Goal: Task Accomplishment & Management: Manage account settings

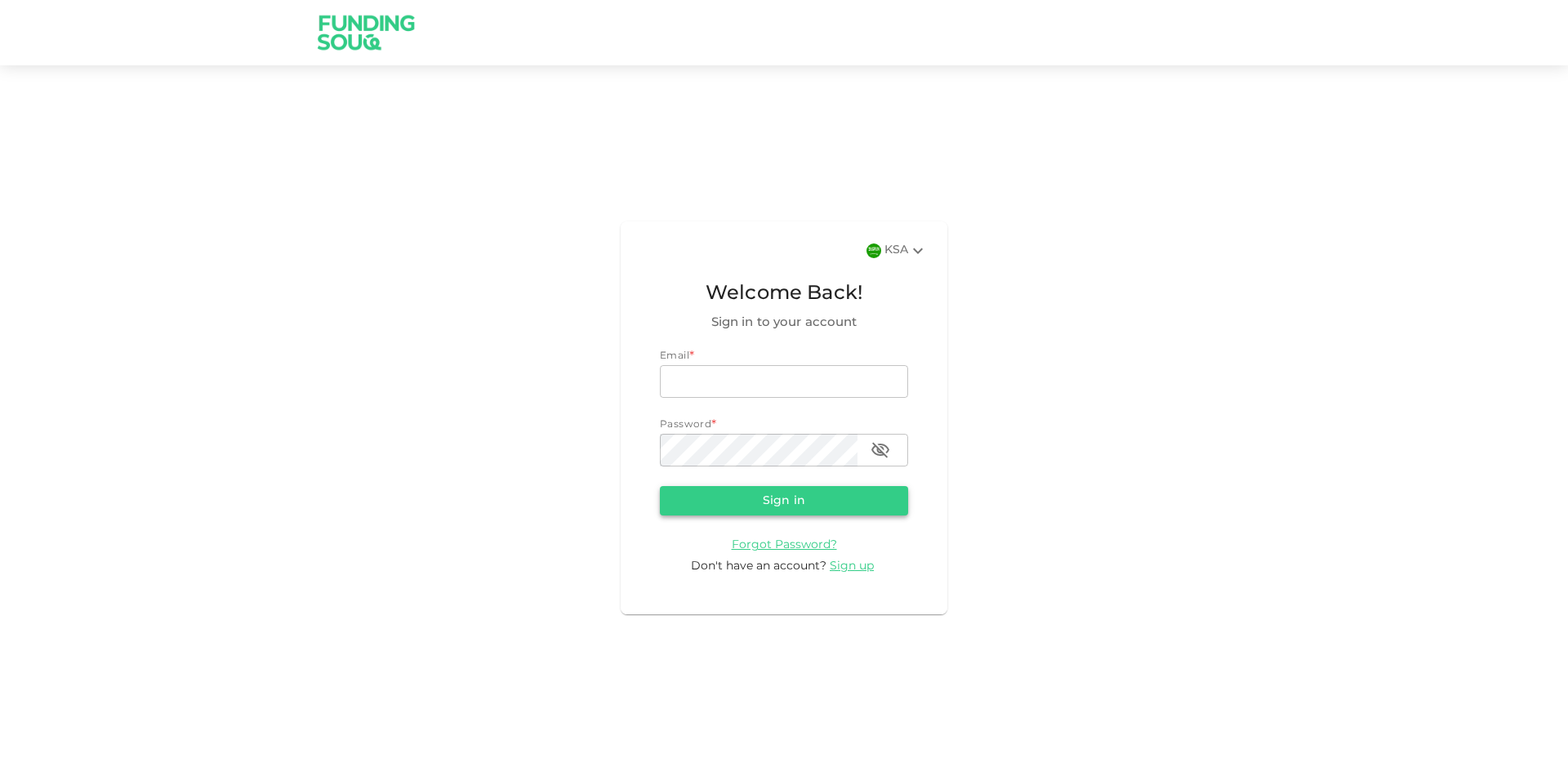
type input "[EMAIL_ADDRESS][DOMAIN_NAME]"
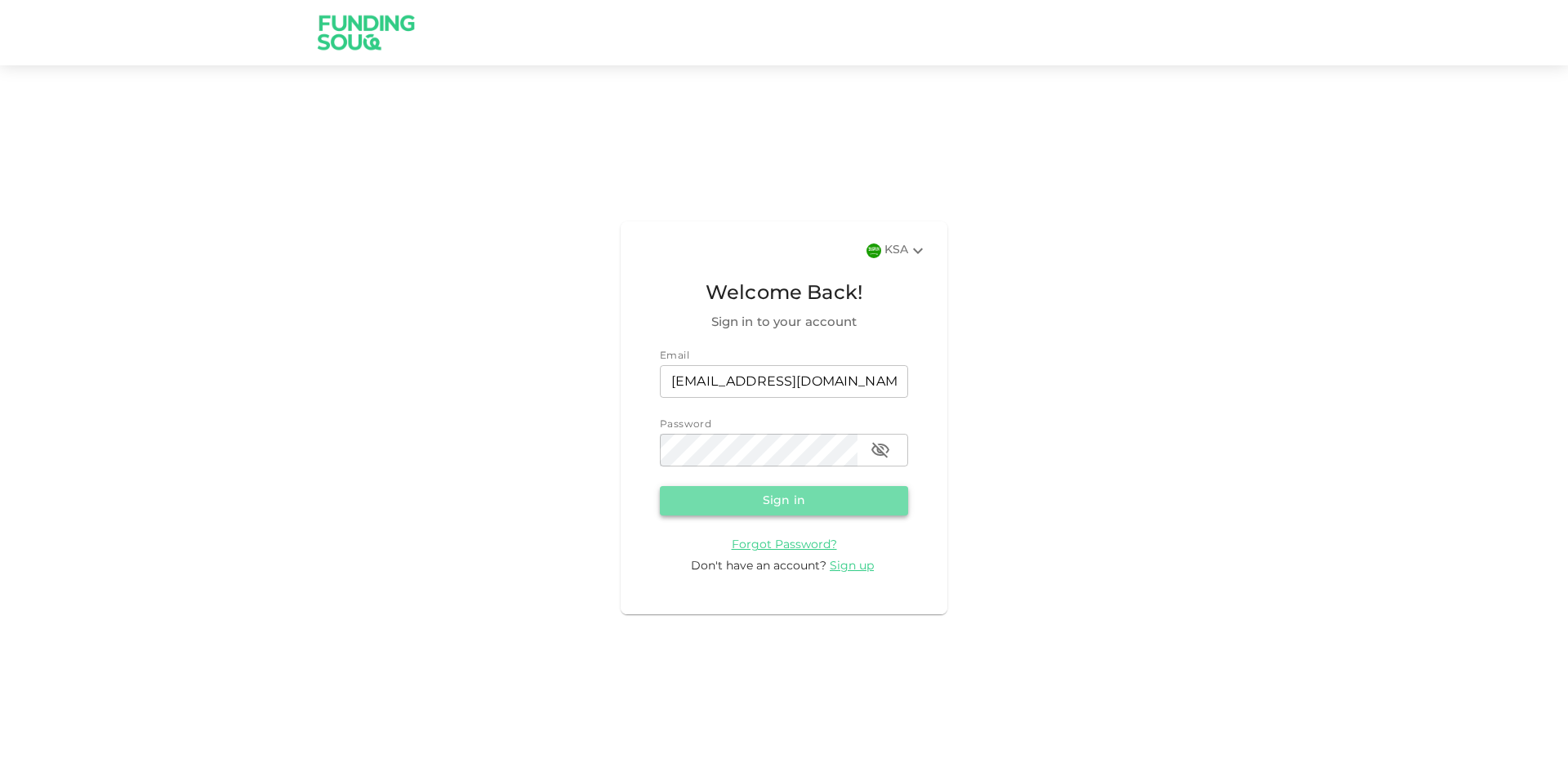
click at [852, 504] on button "Sign in" at bounding box center [784, 500] width 248 height 30
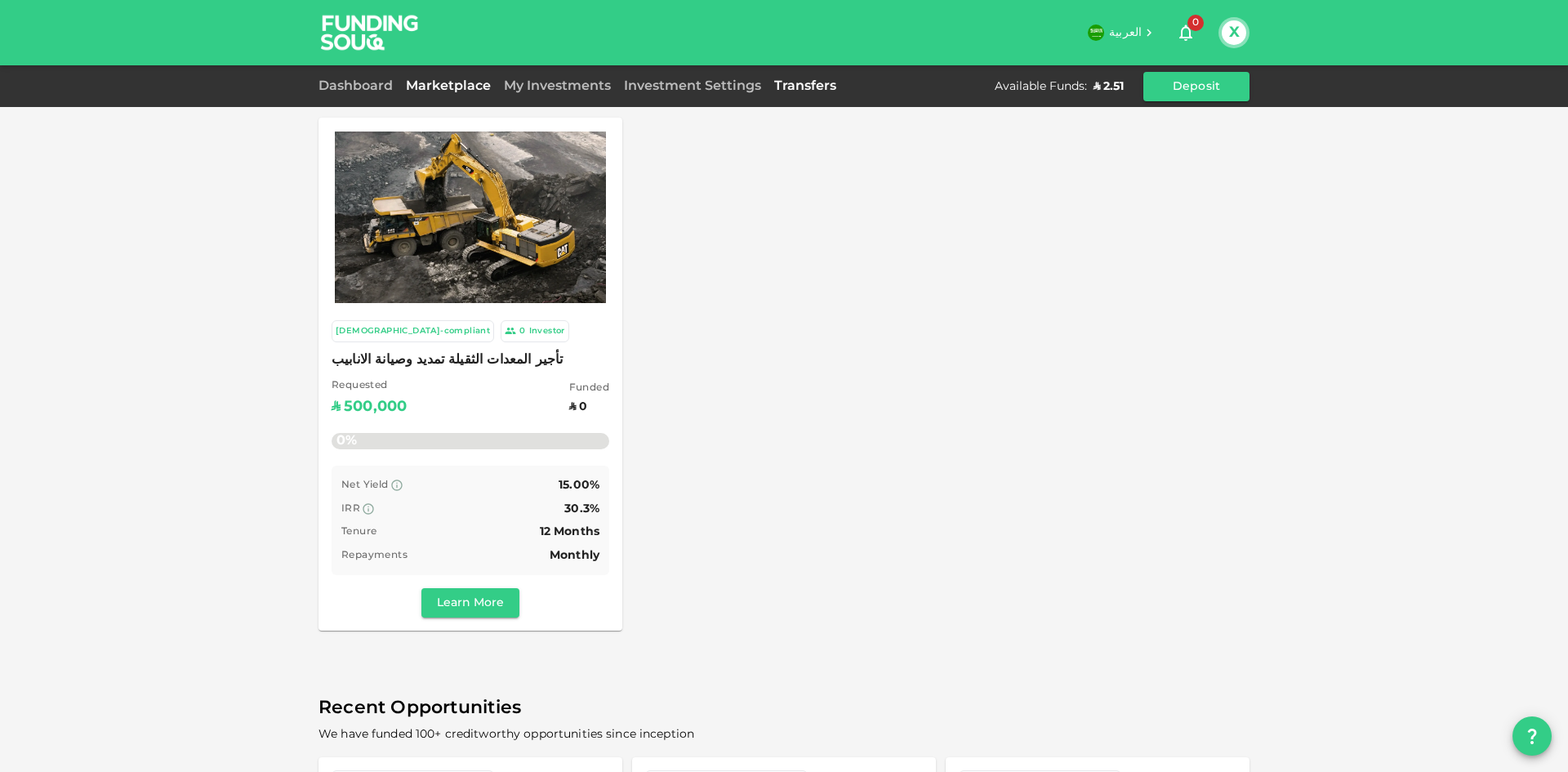
click at [798, 89] on link "Transfers" at bounding box center [805, 86] width 76 height 13
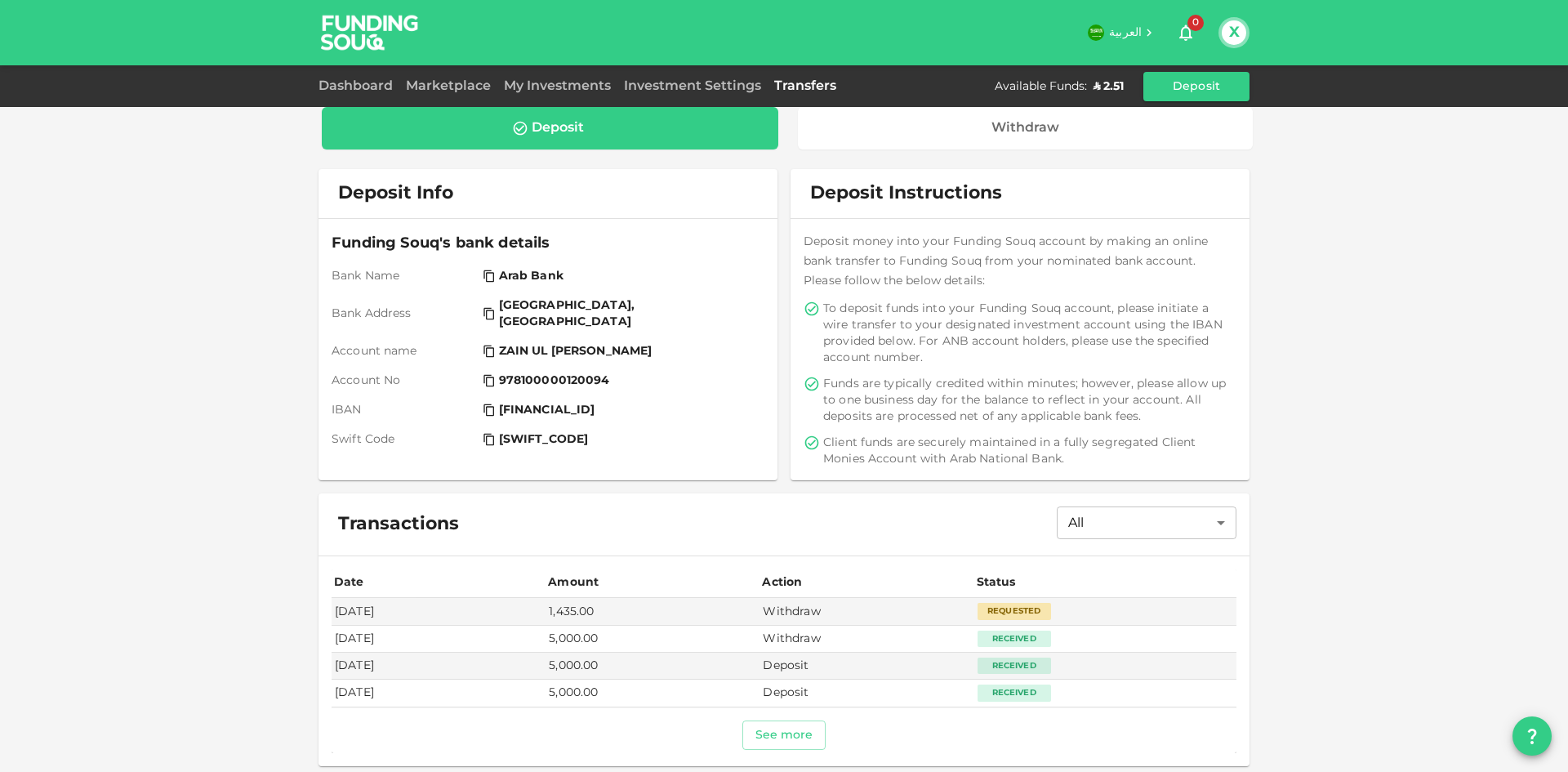
scroll to position [18, 0]
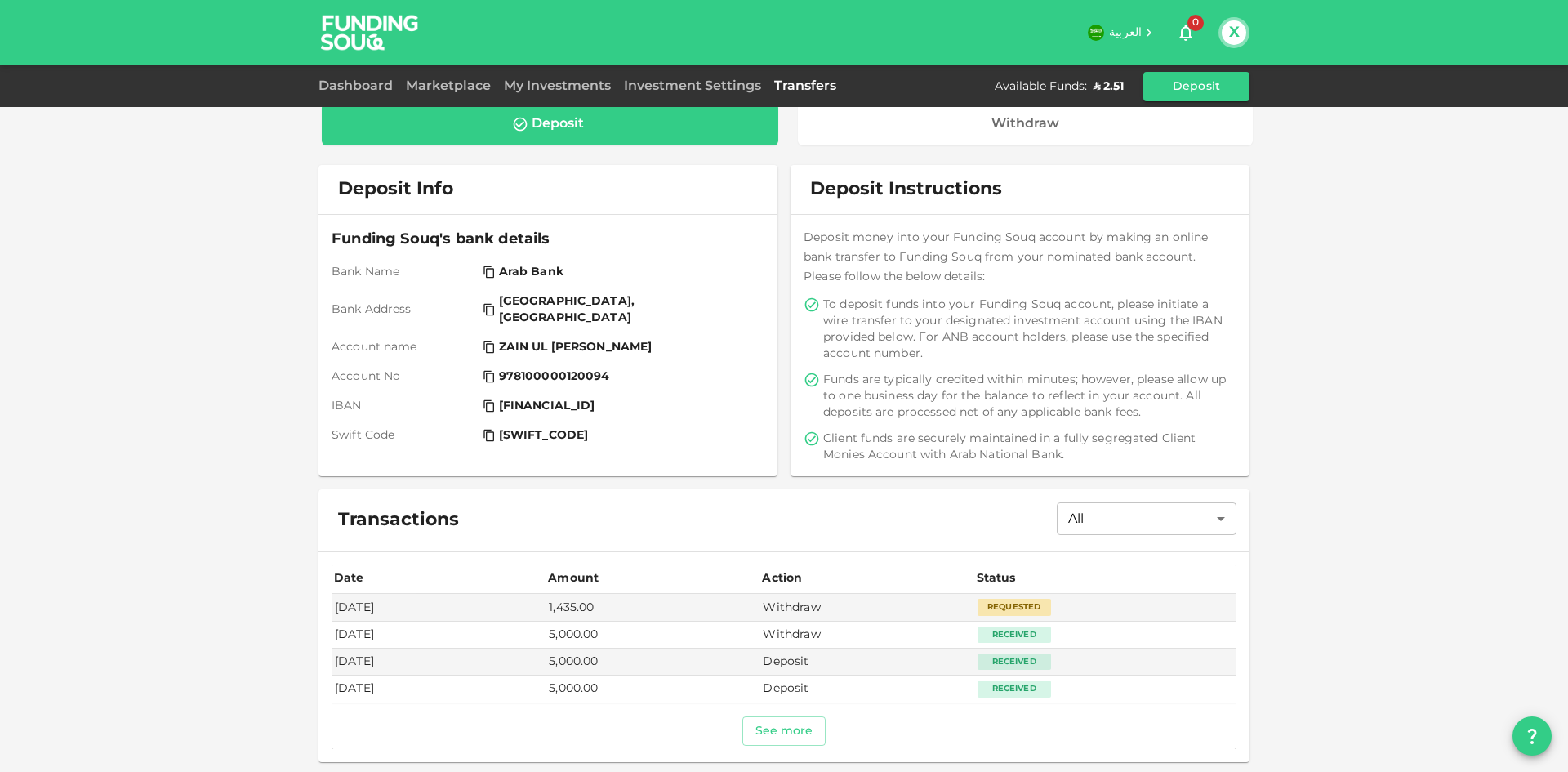
click at [1021, 147] on div "Deposit Withdraw" at bounding box center [784, 124] width 931 height 49
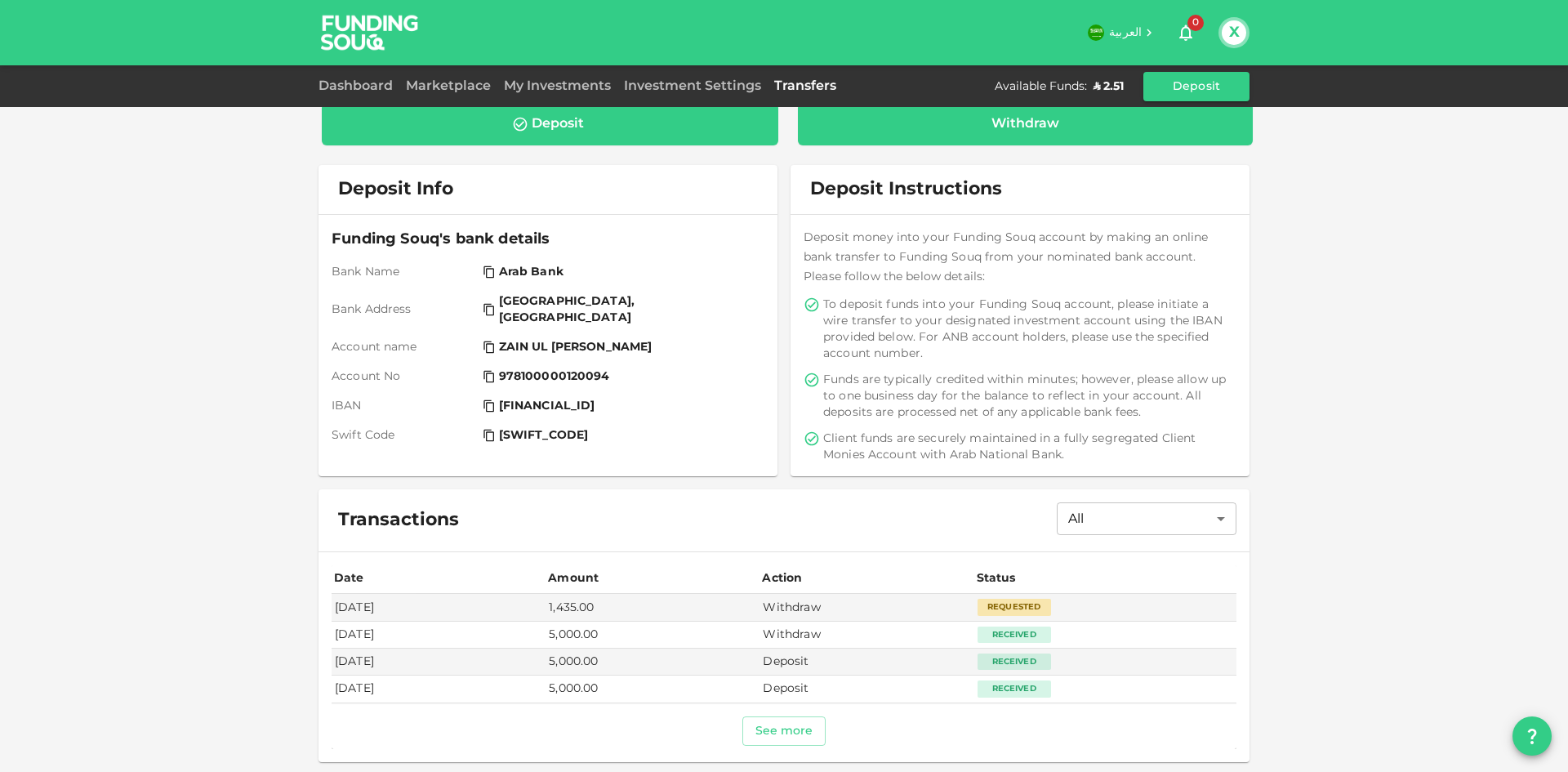
click at [1030, 135] on div "Withdraw" at bounding box center [1026, 123] width 456 height 42
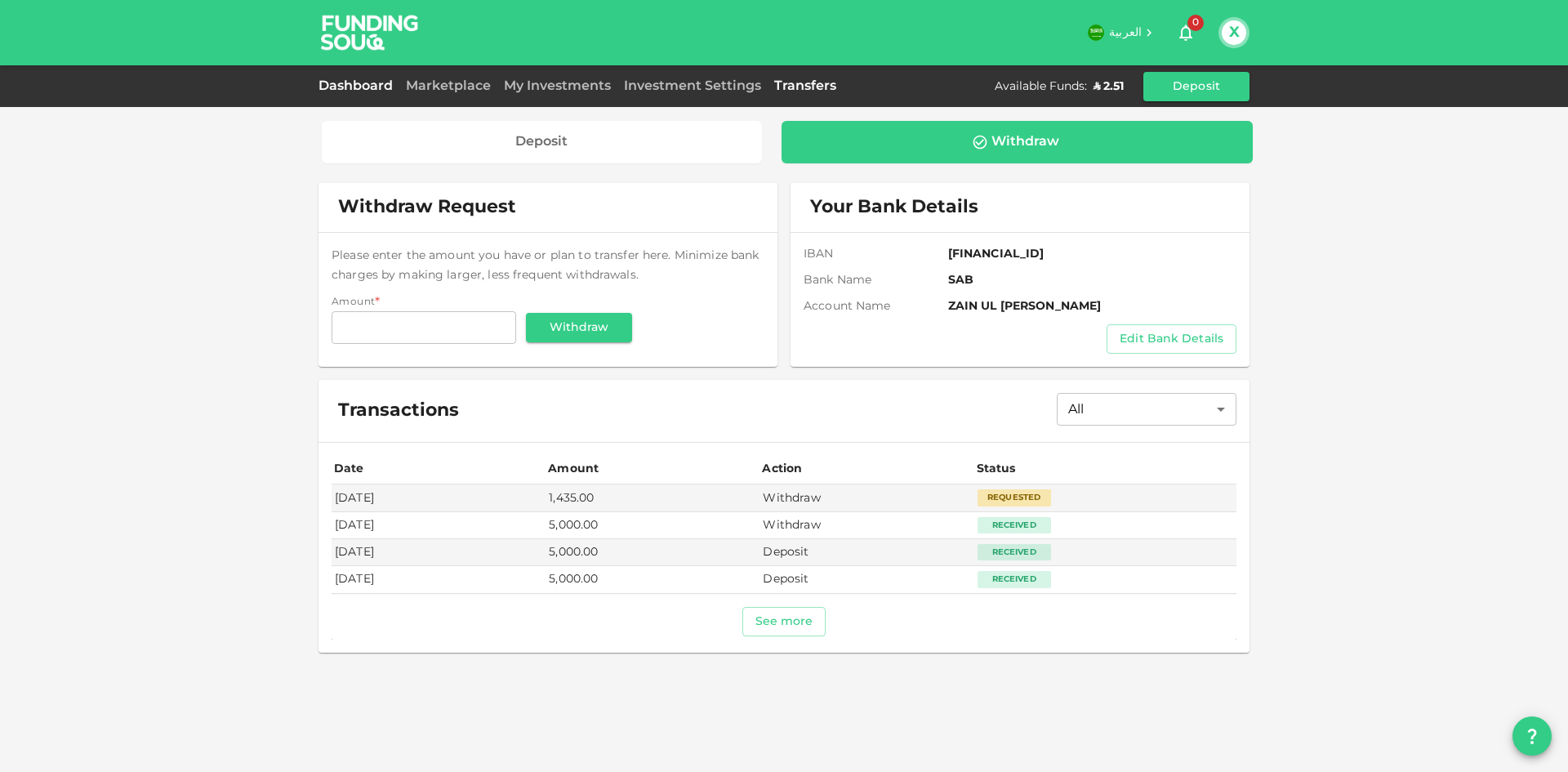
click at [352, 86] on link "Dashboard" at bounding box center [359, 86] width 81 height 13
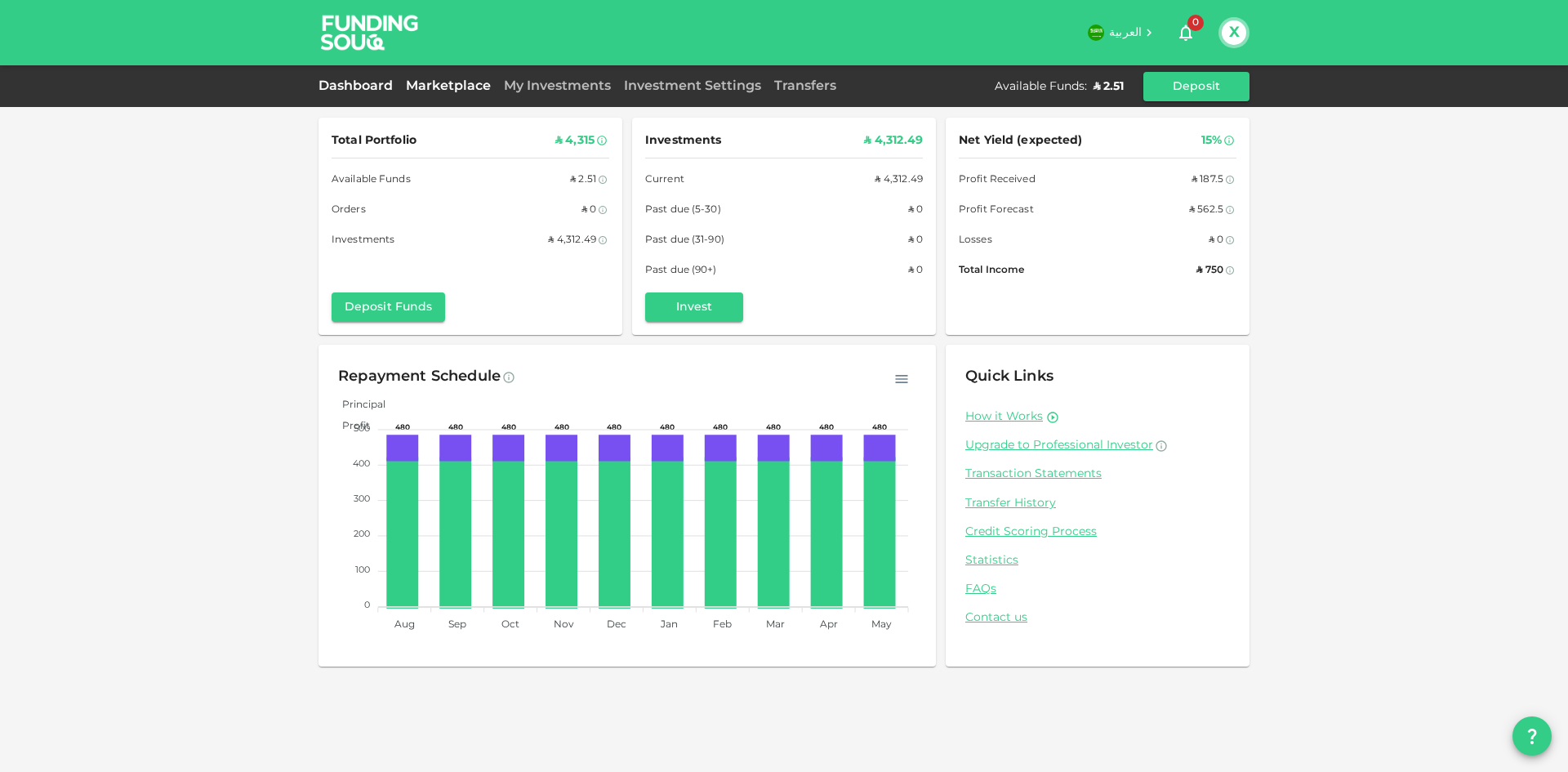
click at [485, 87] on link "Marketplace" at bounding box center [448, 86] width 98 height 13
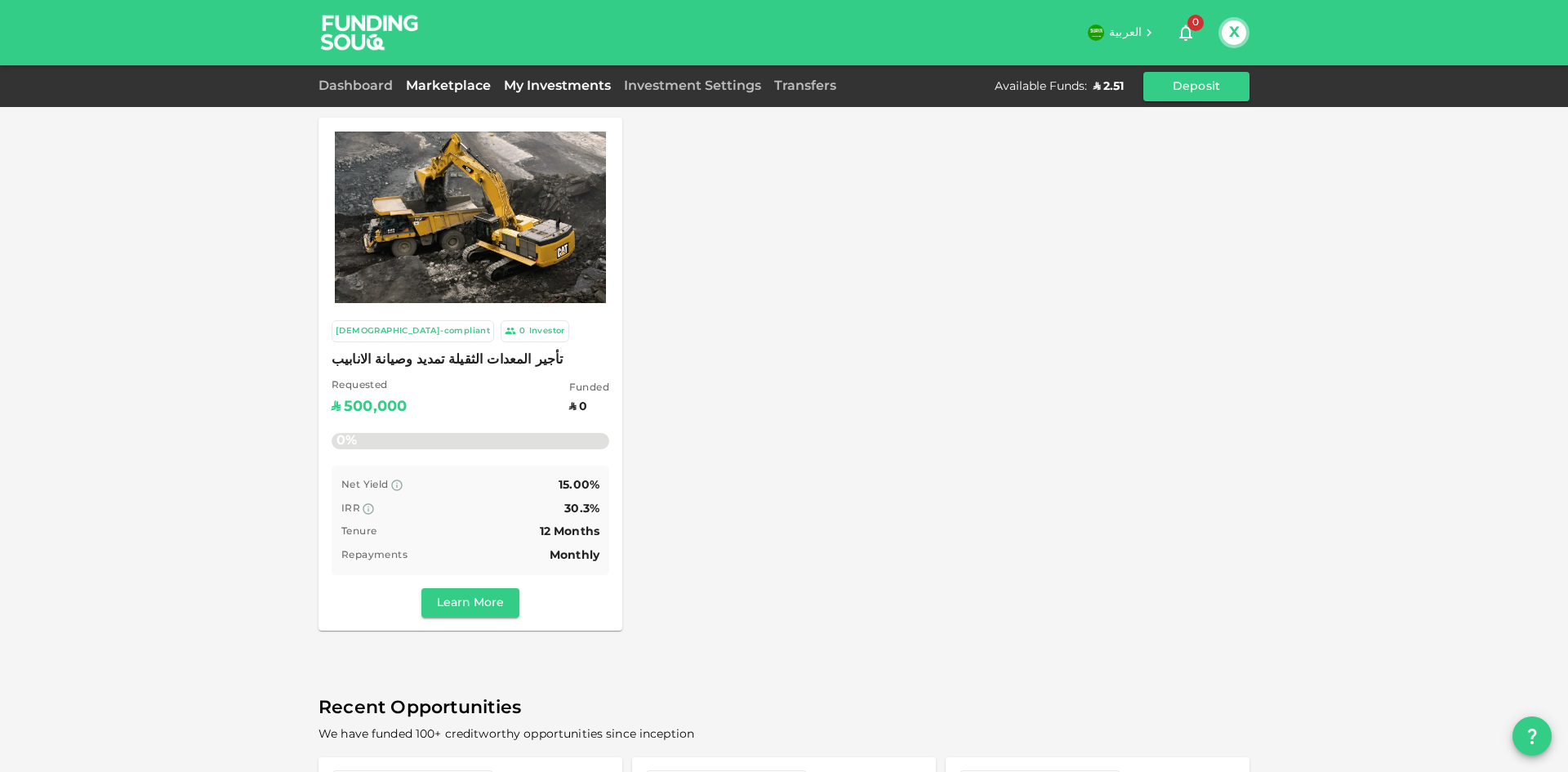
click at [572, 89] on link "My Investments" at bounding box center [557, 86] width 120 height 13
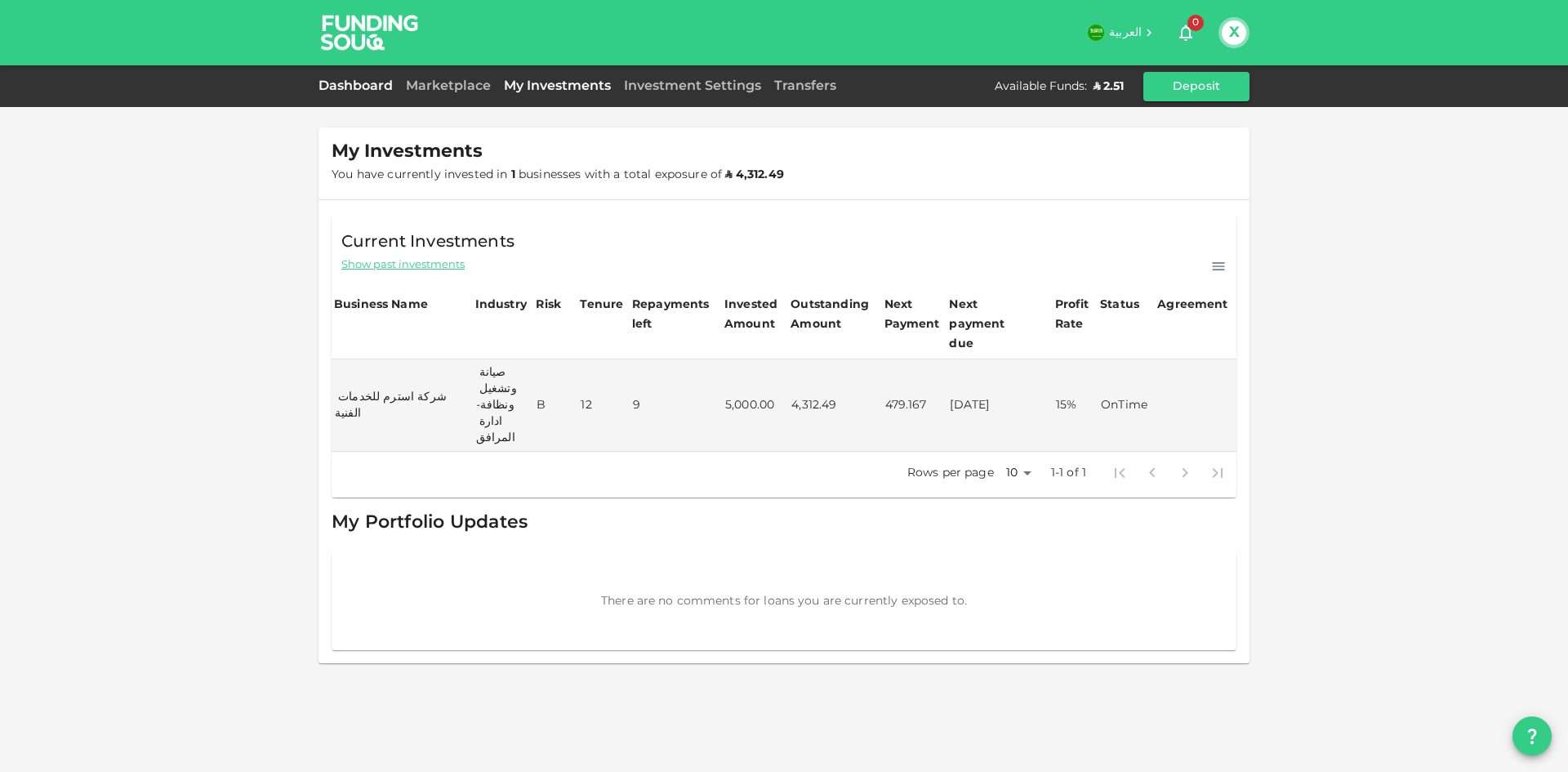
click at [350, 84] on link "Dashboard" at bounding box center [359, 86] width 81 height 13
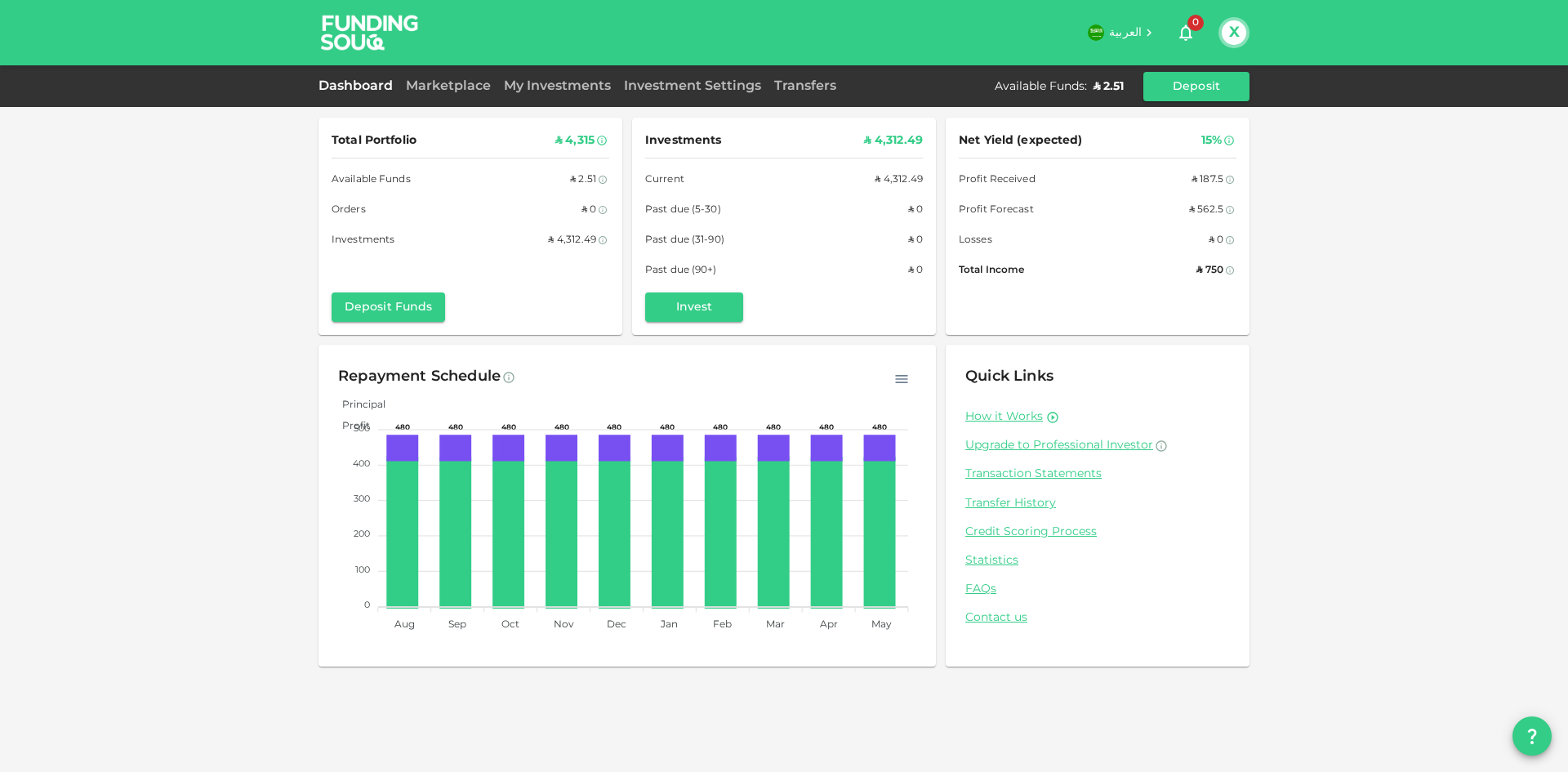
click at [1232, 36] on button "X" at bounding box center [1233, 32] width 24 height 24
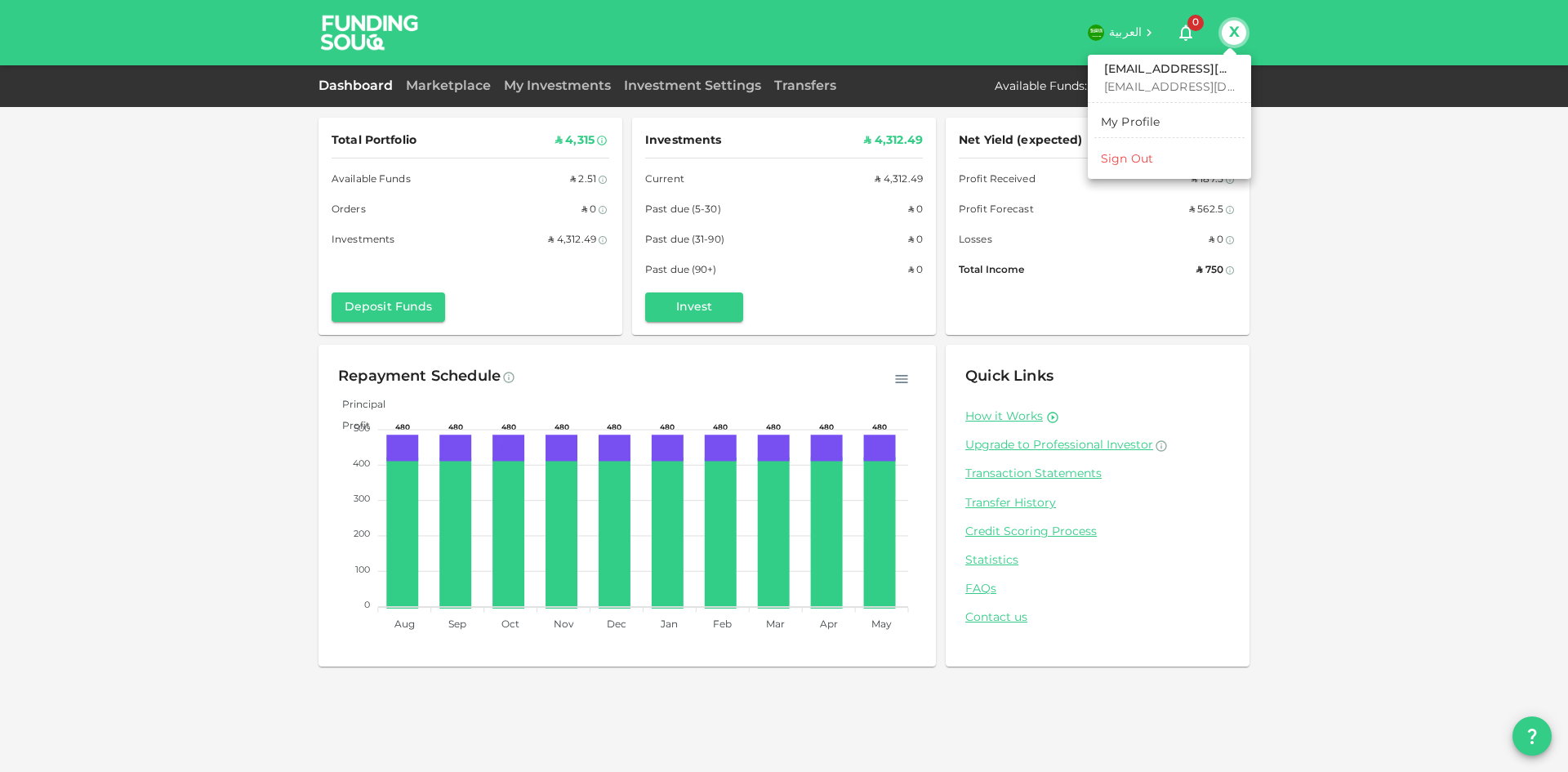
click at [1142, 152] on div "Sign Out" at bounding box center [1127, 159] width 52 height 16
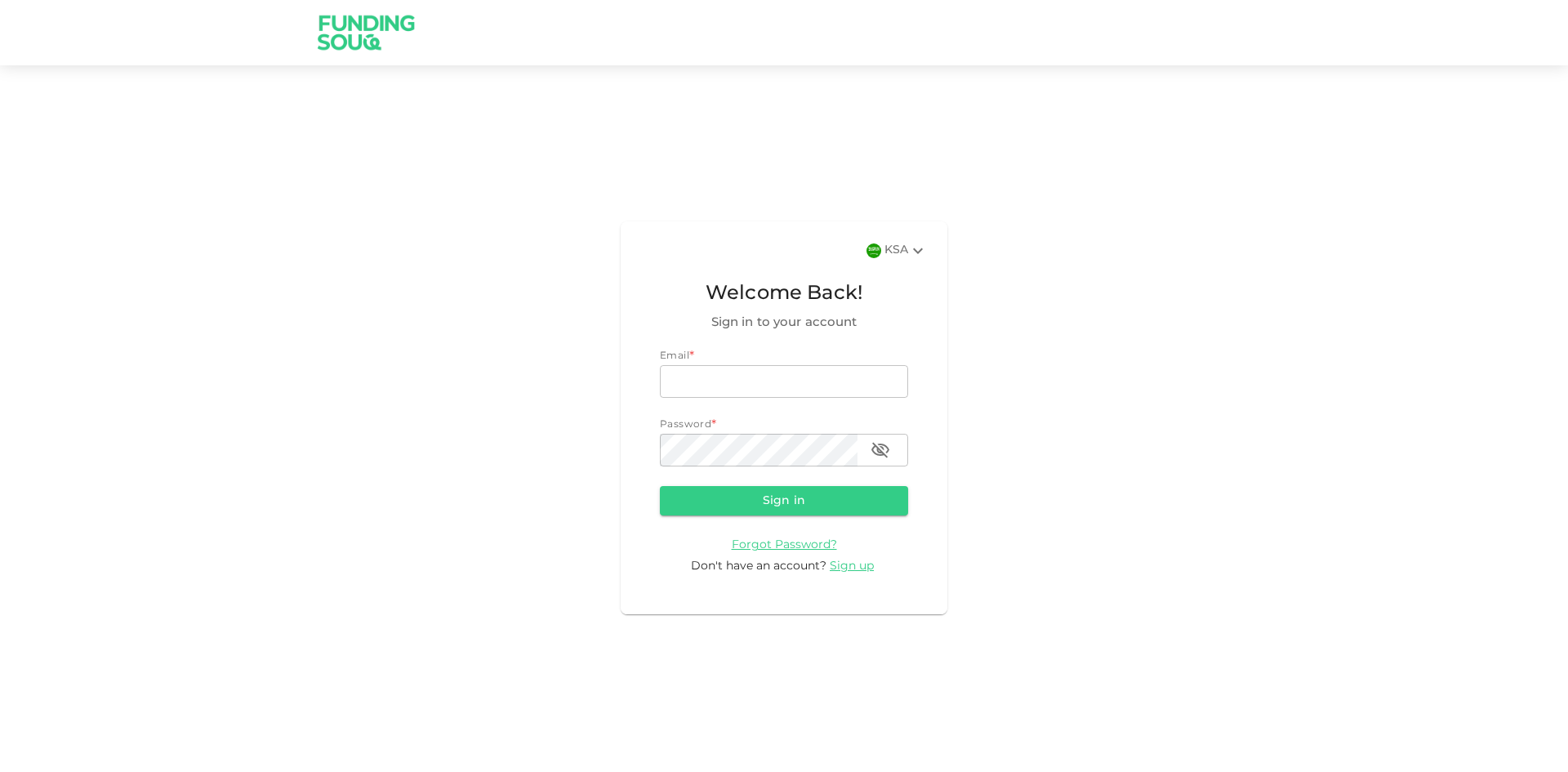
type input "[EMAIL_ADDRESS][DOMAIN_NAME]"
